Goal: Information Seeking & Learning: Understand process/instructions

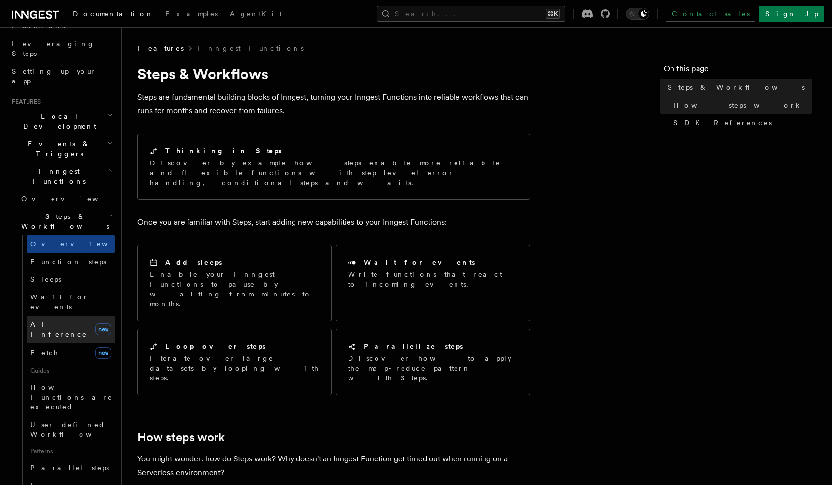
scroll to position [153, 0]
click at [49, 319] on span "AI Inference" at bounding box center [60, 329] width 61 height 20
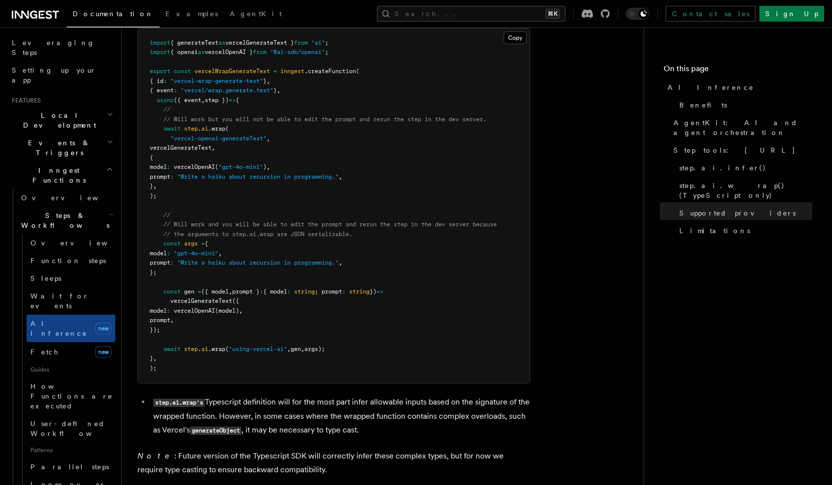
scroll to position [2448, 0]
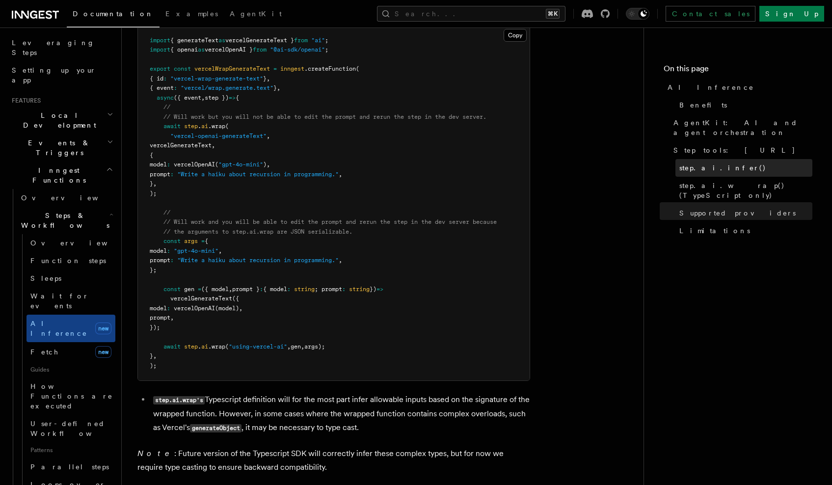
click at [705, 163] on span "step.ai.infer()" at bounding box center [722, 168] width 87 height 10
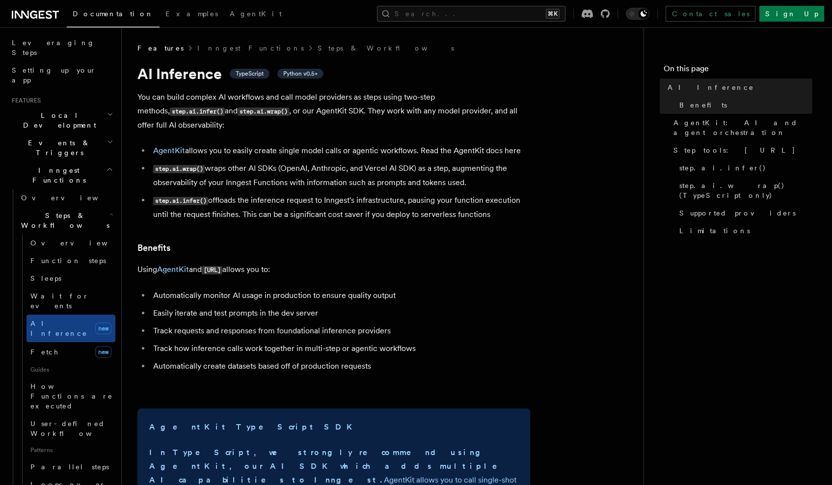
click at [294, 75] on span "Python v0.5+" at bounding box center [300, 74] width 34 height 8
click at [304, 151] on li "AgentKit allows you to easily create single model calls or agentic workflows. R…" at bounding box center [340, 151] width 380 height 14
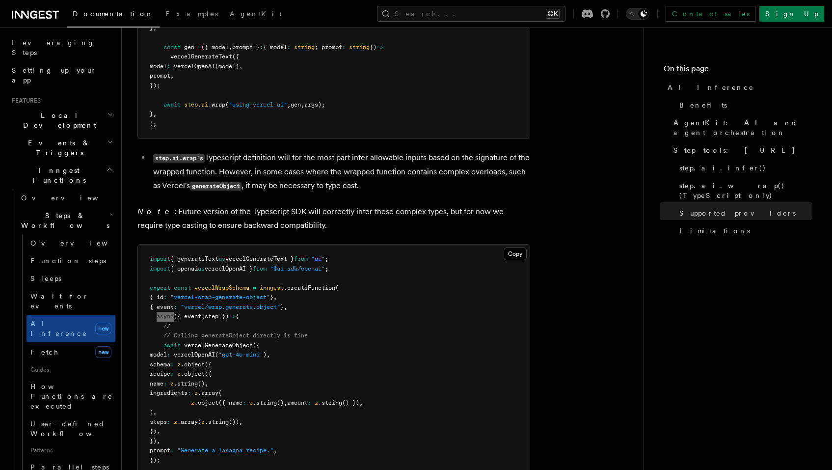
scroll to position [489, 0]
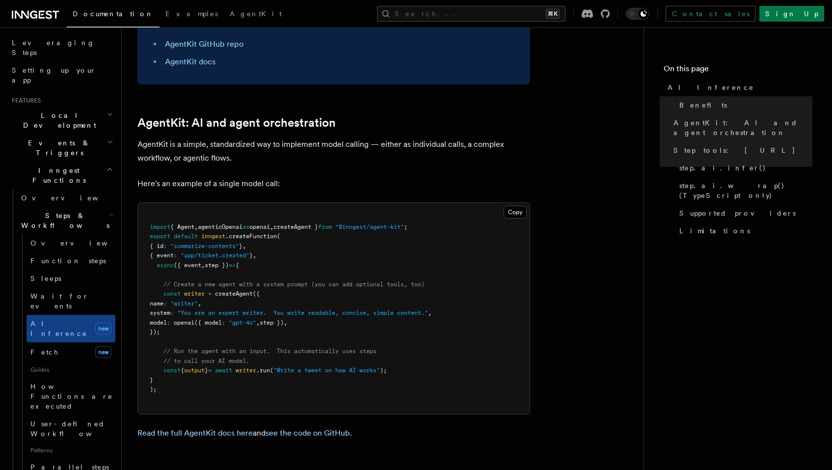
click at [348, 137] on p "AgentKit is a simple, standardized way to implement model calling — either as i…" at bounding box center [333, 150] width 393 height 27
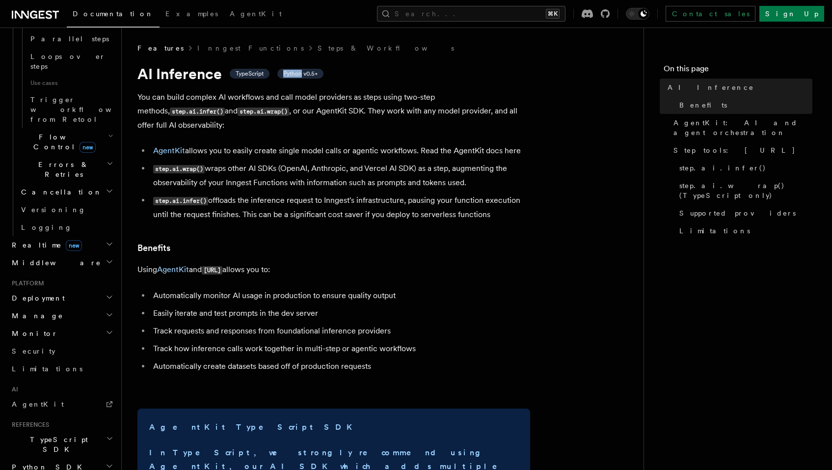
click at [62, 458] on h2 "Python SDK" at bounding box center [61, 467] width 107 height 18
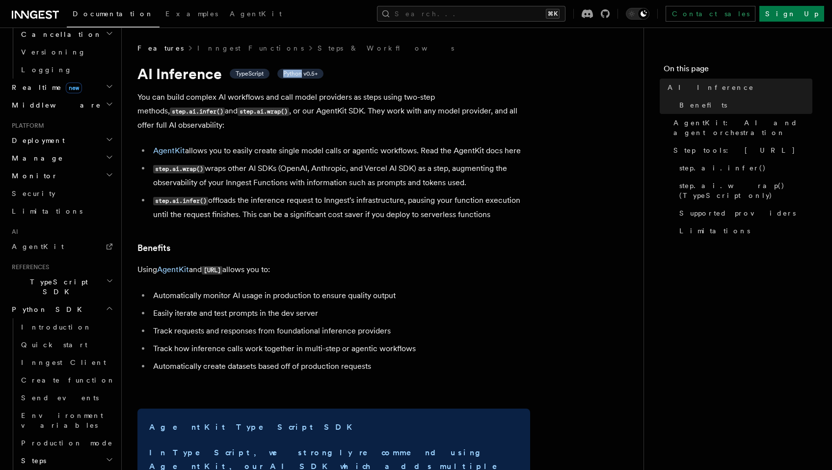
scroll to position [775, 0]
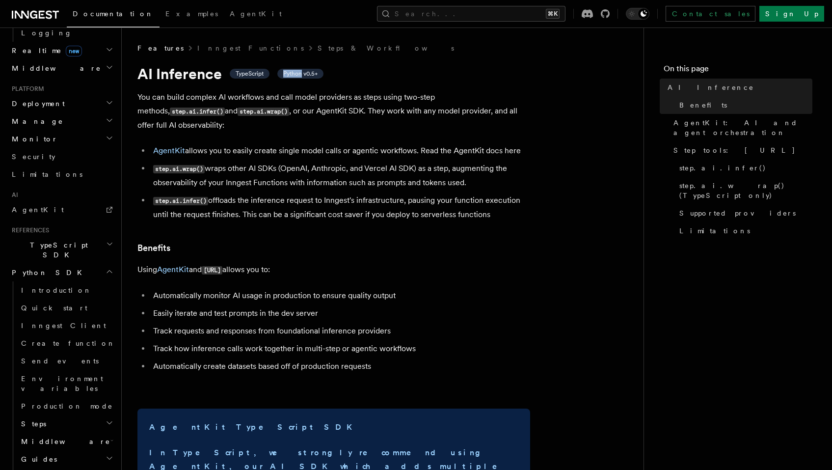
click at [57, 415] on h2 "Steps" at bounding box center [66, 424] width 98 height 18
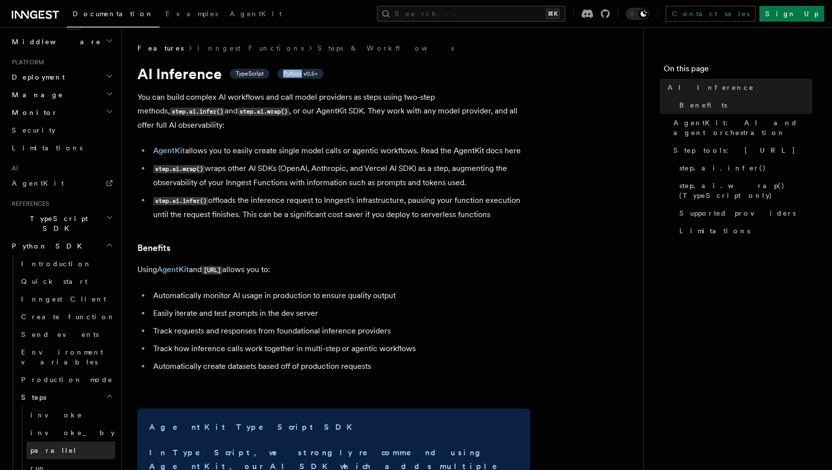
scroll to position [801, 0]
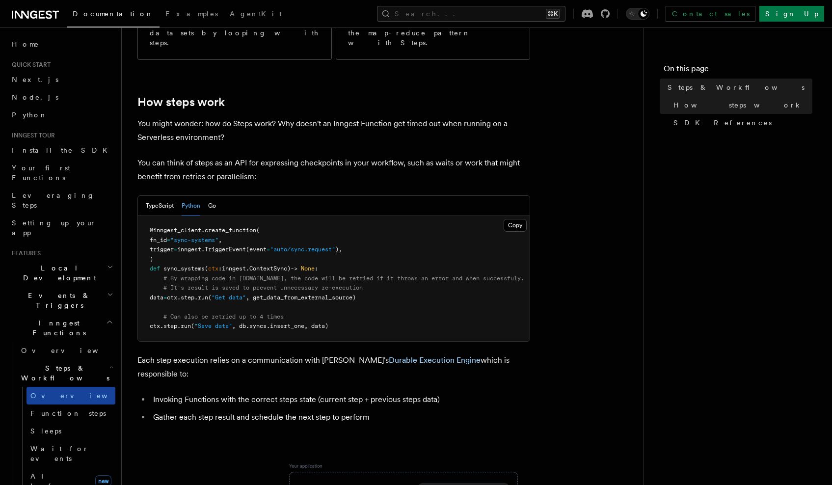
scroll to position [106, 0]
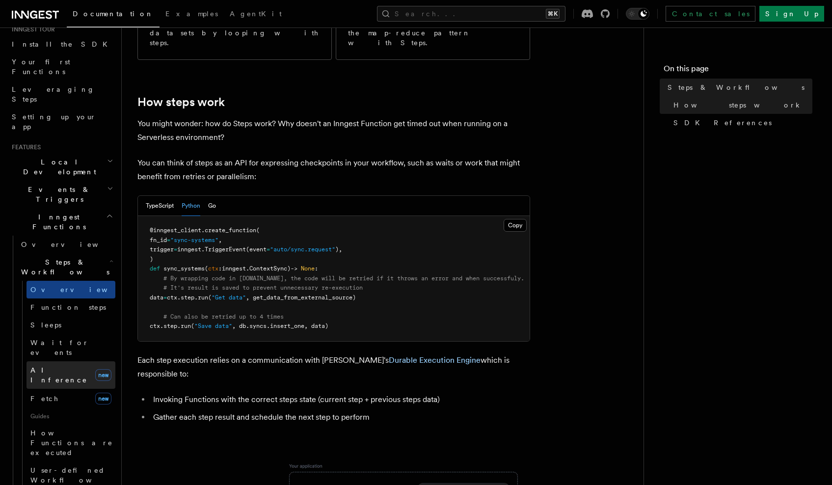
click at [50, 366] on span "AI Inference" at bounding box center [58, 375] width 57 height 18
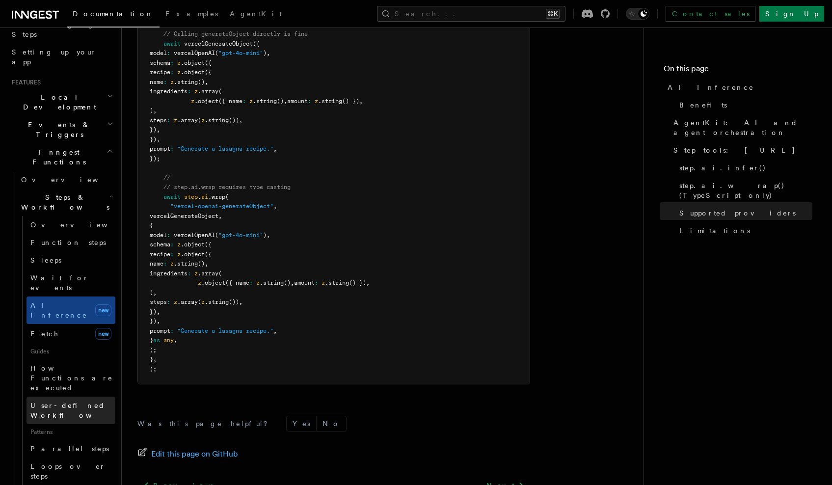
scroll to position [172, 0]
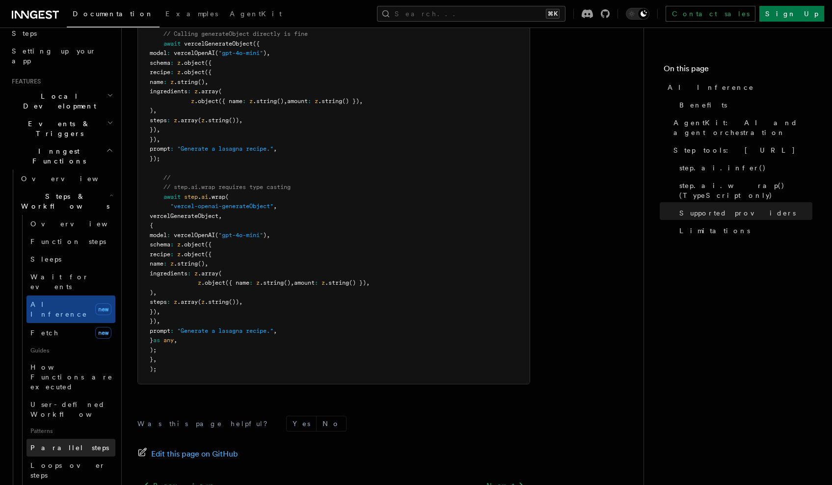
click at [70, 443] on span "Parallel steps" at bounding box center [69, 448] width 79 height 10
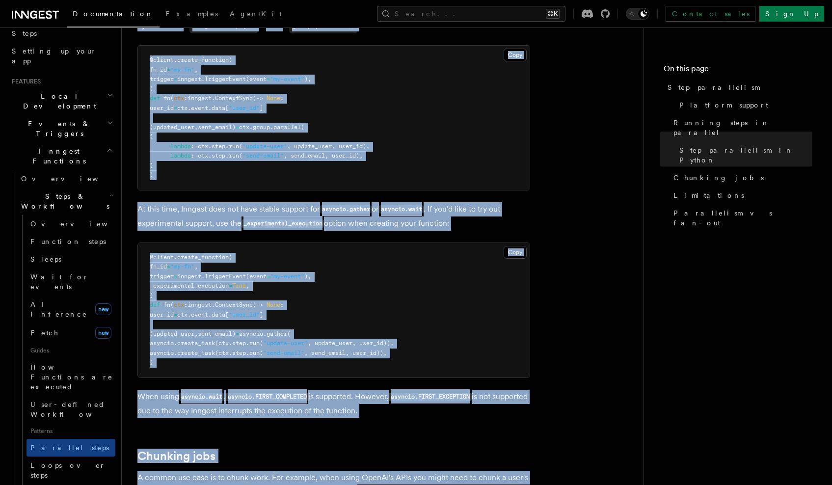
scroll to position [983, 0]
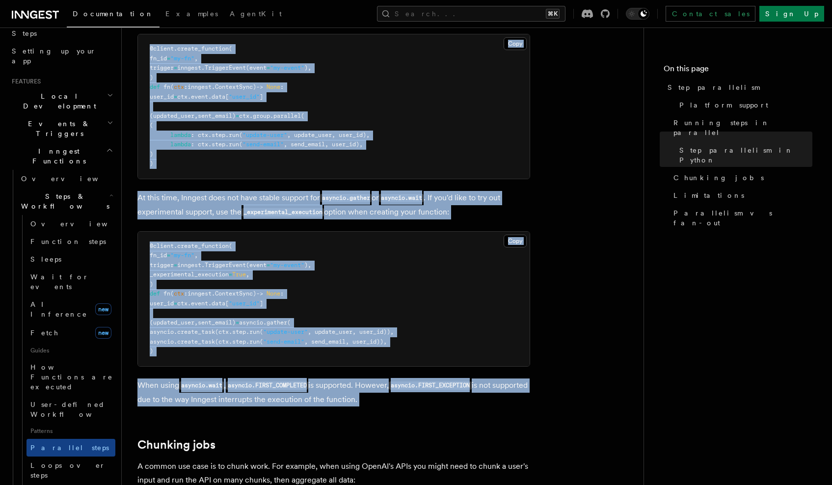
drag, startPoint x: 138, startPoint y: 173, endPoint x: 293, endPoint y: 383, distance: 260.8
click at [293, 383] on article "Features Inngest Functions Steps & Workflows Step parallelism If you’re using a…" at bounding box center [382, 155] width 490 height 2189
copy article "Inngest supports parallel steps regardless of whether you're using asynchronous…"
click at [431, 378] on p "When using asyncio.wait , asyncio.FIRST_COMPLETED is supported. However, asynci…" at bounding box center [333, 392] width 393 height 28
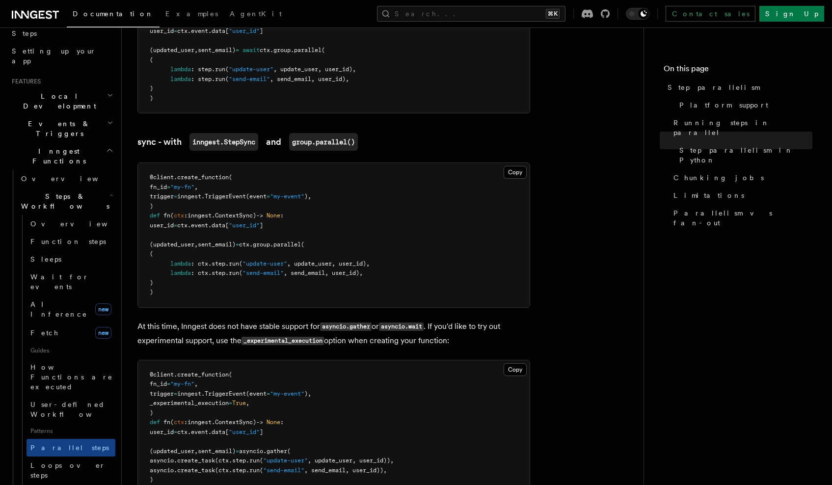
scroll to position [855, 0]
drag, startPoint x: 339, startPoint y: 314, endPoint x: 244, endPoint y: 310, distance: 94.3
click at [244, 319] on p "At this time, Inngest does not have stable support for asyncio.gather or asynci…" at bounding box center [333, 333] width 393 height 28
copy p "_experimental_execution"
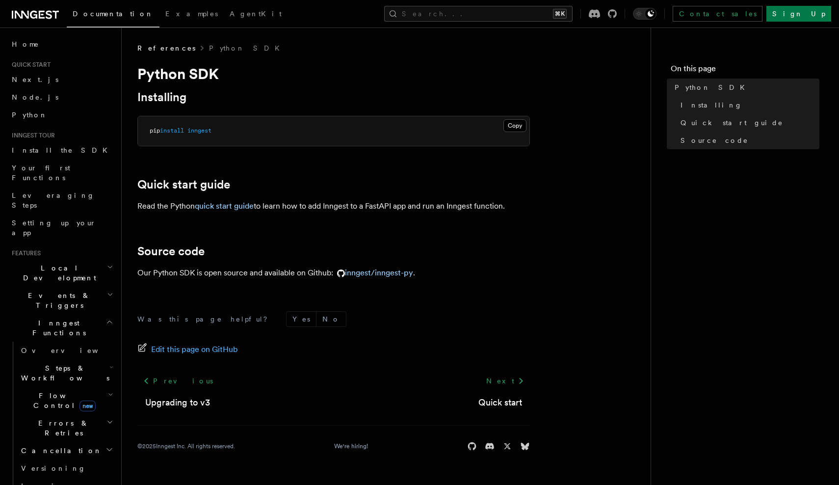
click at [58, 363] on span "Steps & Workflows" at bounding box center [63, 373] width 92 height 20
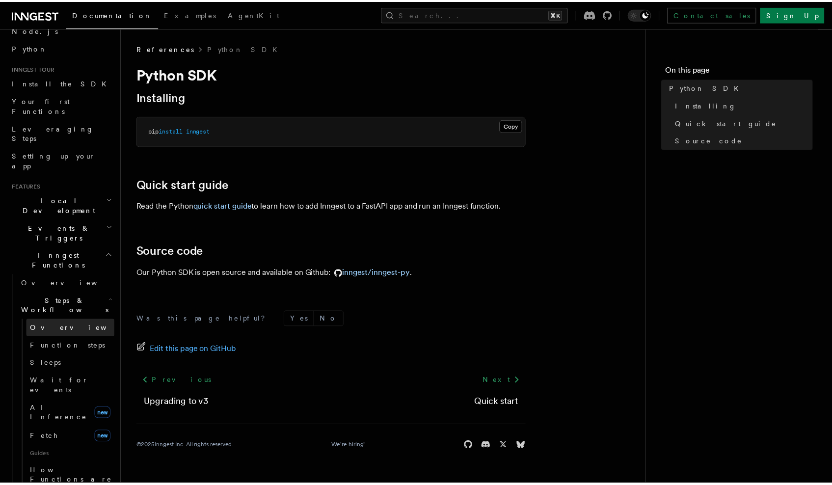
scroll to position [73, 0]
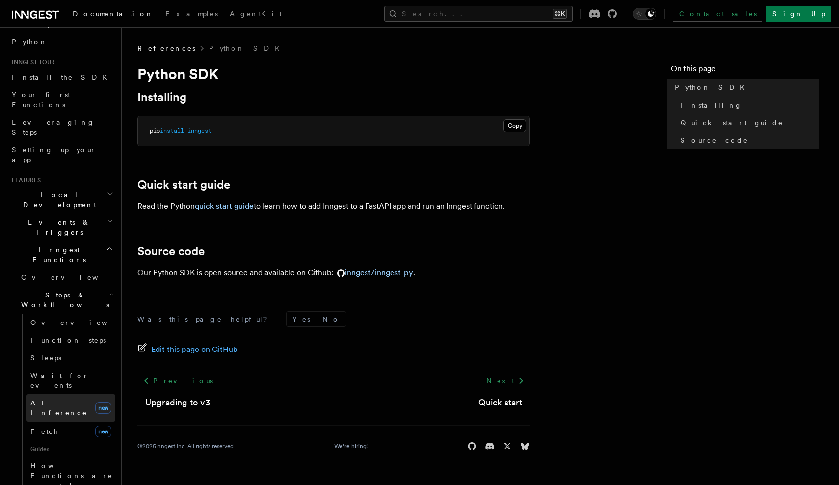
click at [58, 399] on span "AI Inference" at bounding box center [58, 408] width 57 height 18
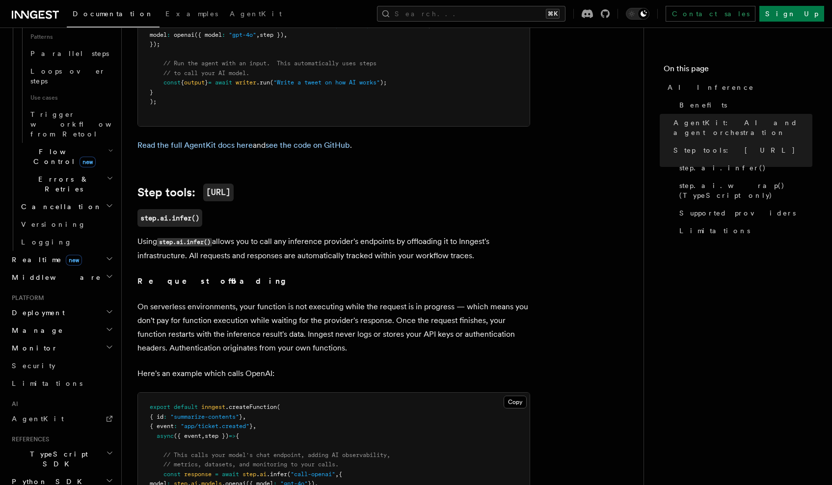
scroll to position [565, 0]
click at [52, 473] on h2 "Python SDK" at bounding box center [61, 482] width 107 height 18
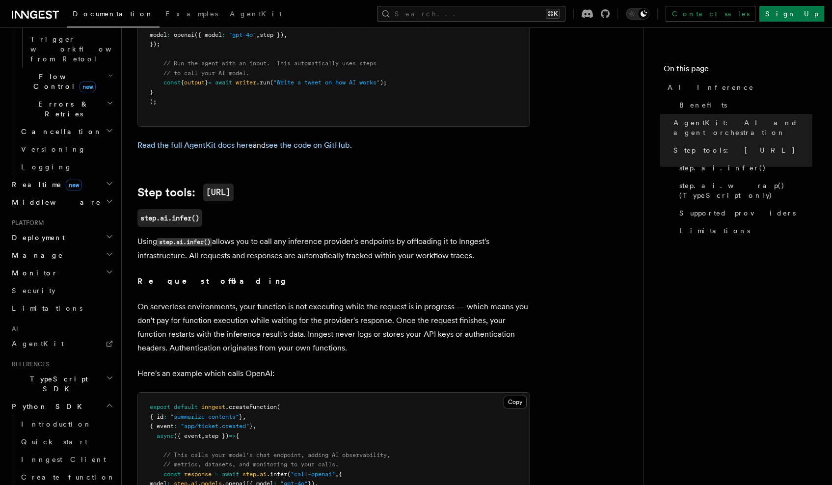
scroll to position [644, 0]
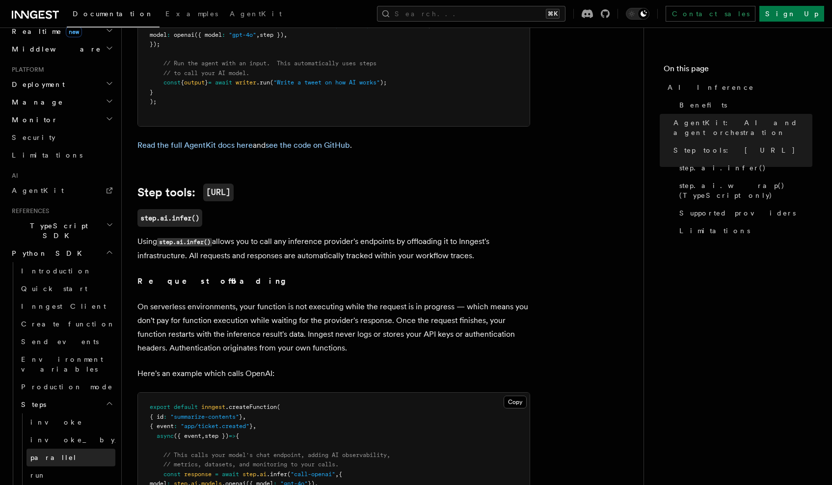
click at [45, 453] on span "parallel" at bounding box center [53, 458] width 47 height 10
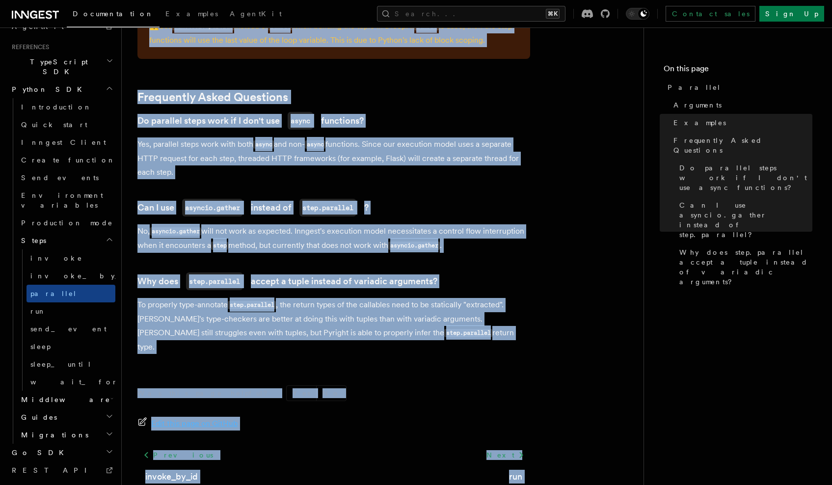
scroll to position [706, 0]
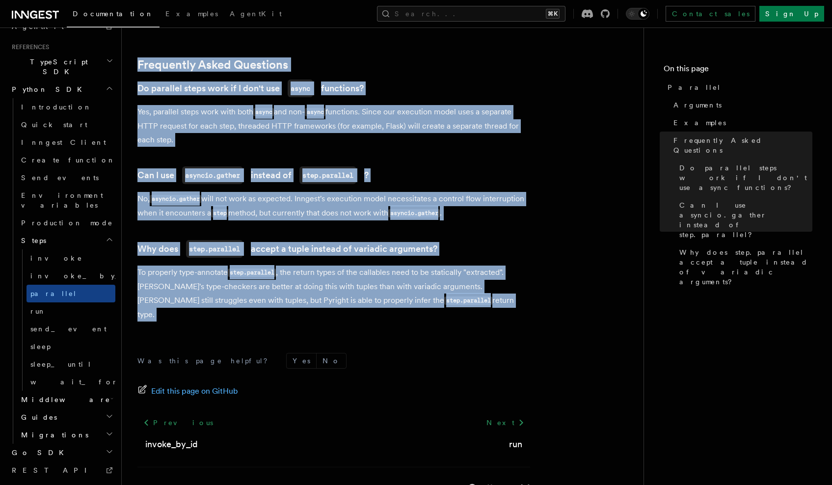
drag, startPoint x: 137, startPoint y: 97, endPoint x: 275, endPoint y: 295, distance: 241.5
copy article "Run steps in parallel. Returns the parallel steps' result as a tuple. Arguments…"
